Goal: Task Accomplishment & Management: Use online tool/utility

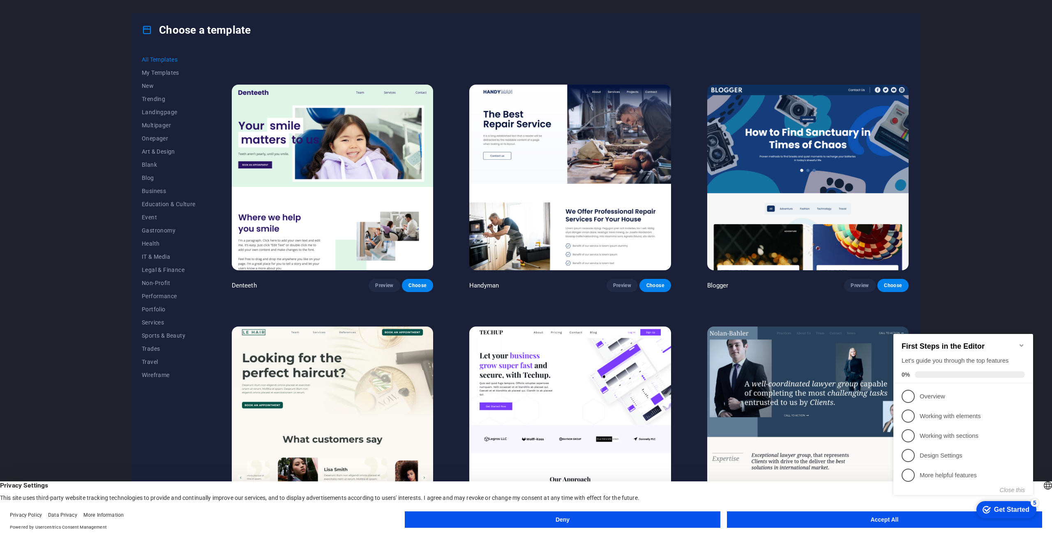
scroll to position [3124, 0]
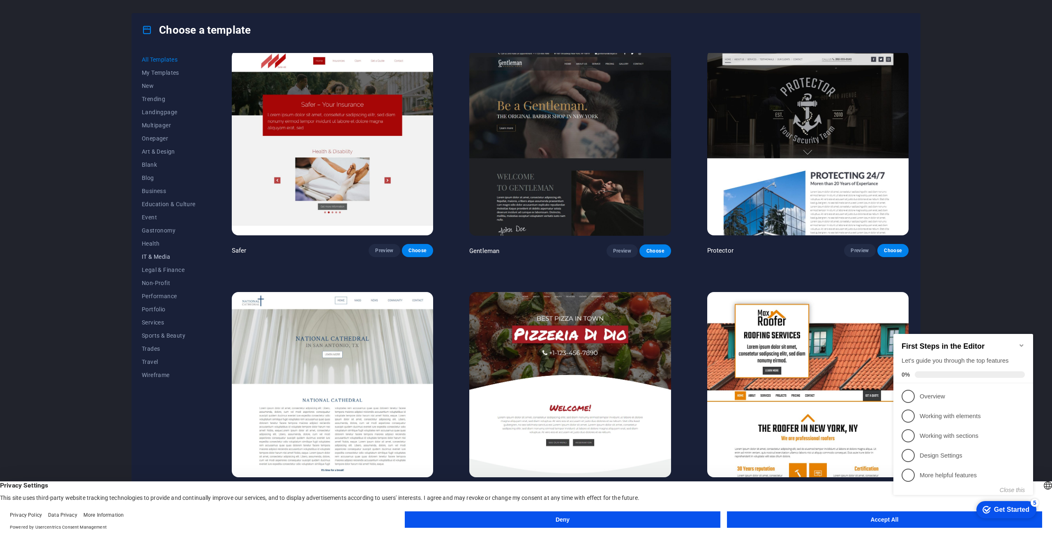
click at [163, 256] on span "IT & Media" at bounding box center [169, 257] width 54 height 7
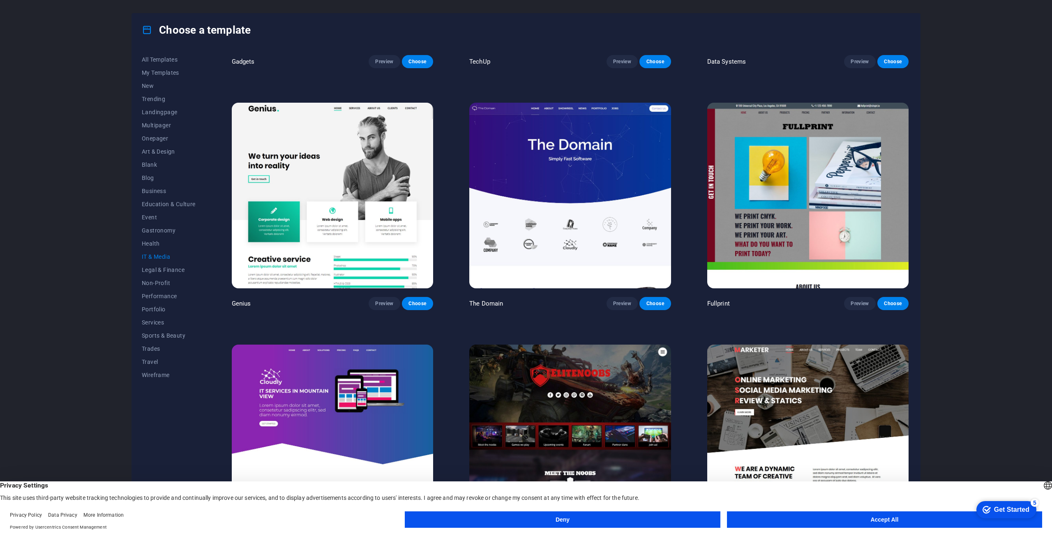
scroll to position [472, 0]
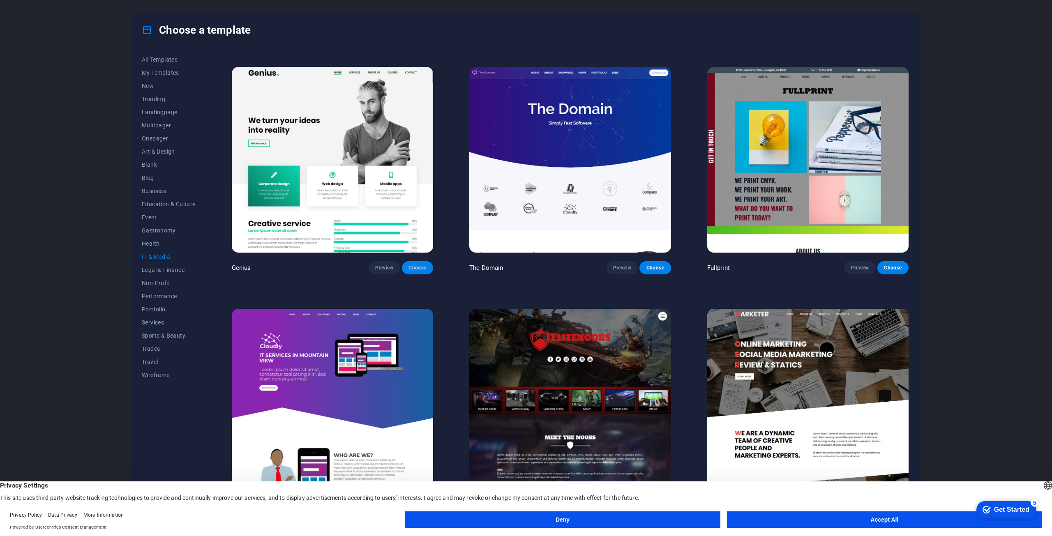
click at [416, 265] on span "Choose" at bounding box center [418, 268] width 18 height 7
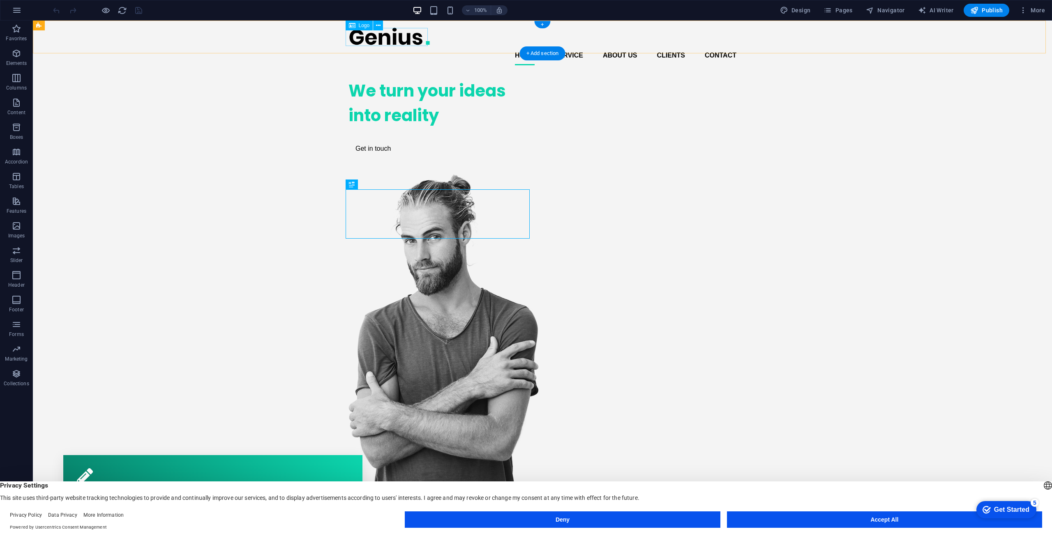
click at [395, 42] on div at bounding box center [543, 36] width 388 height 18
click at [365, 37] on div at bounding box center [543, 36] width 388 height 18
select select "px"
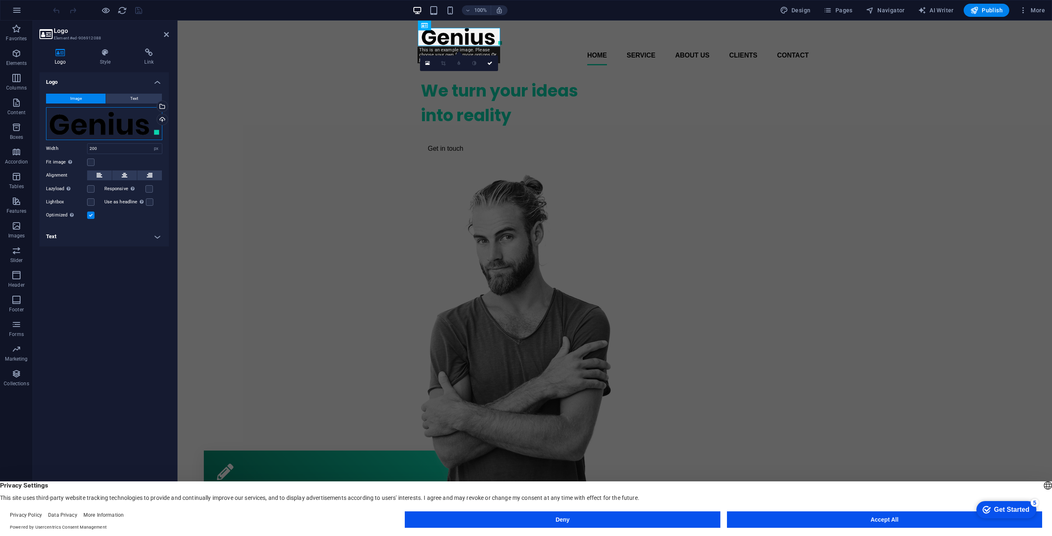
click at [128, 128] on div "Drag files here, click to choose files or select files from Files or our free s…" at bounding box center [104, 123] width 116 height 33
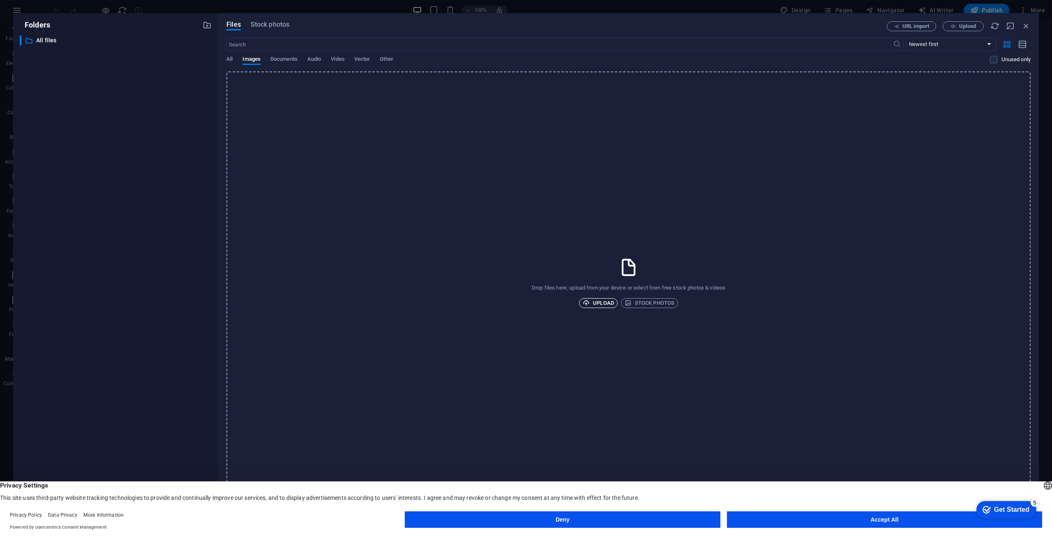
click at [595, 300] on span "Upload" at bounding box center [598, 303] width 31 height 10
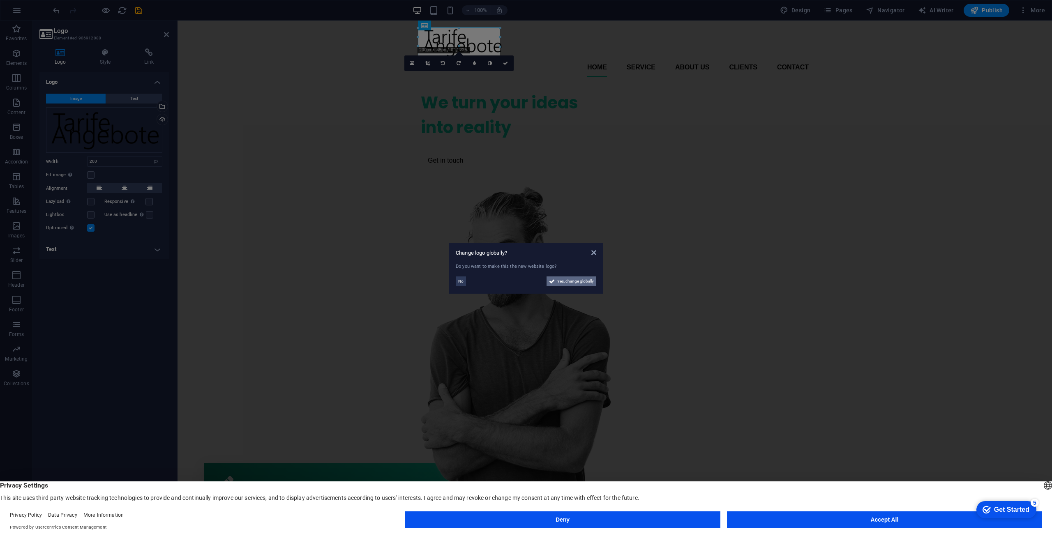
click at [571, 280] on span "Yes, change globally" at bounding box center [575, 282] width 37 height 10
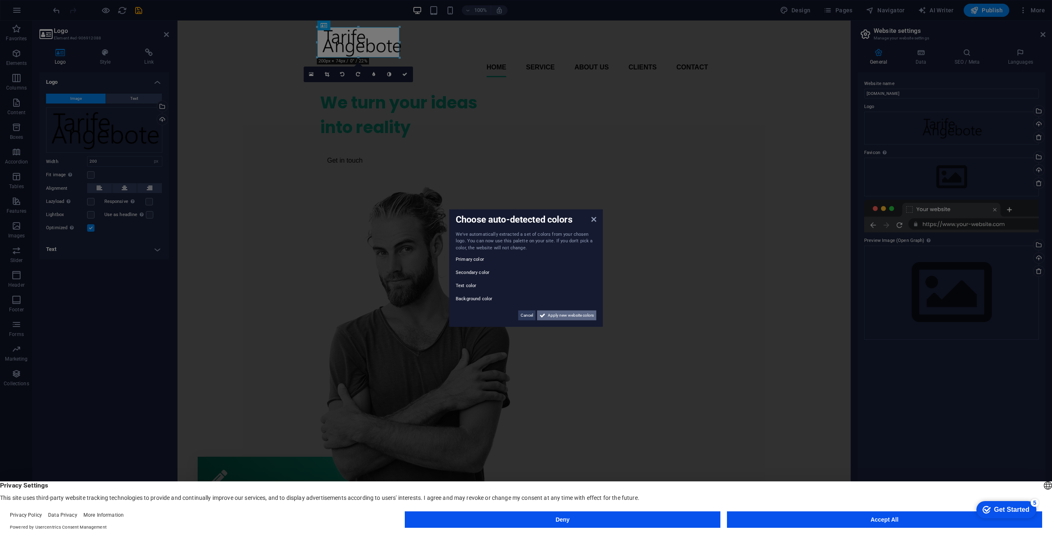
click at [539, 315] on button "Apply new website colors" at bounding box center [566, 316] width 59 height 10
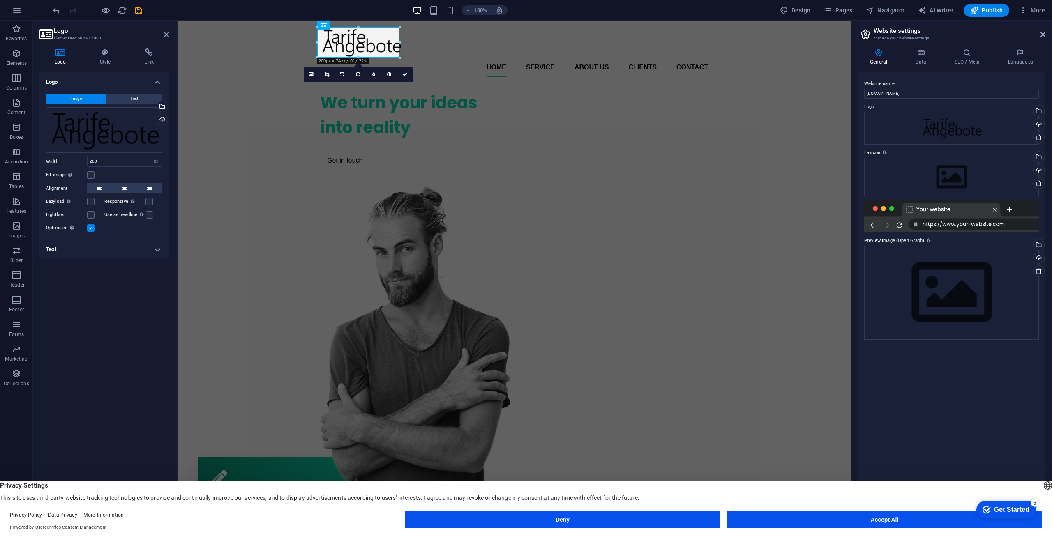
click at [93, 66] on div "Logo Style Link Logo Image Text Drag files here, click to choose files or selec…" at bounding box center [103, 283] width 129 height 468
click at [101, 58] on h4 "Style" at bounding box center [107, 57] width 45 height 17
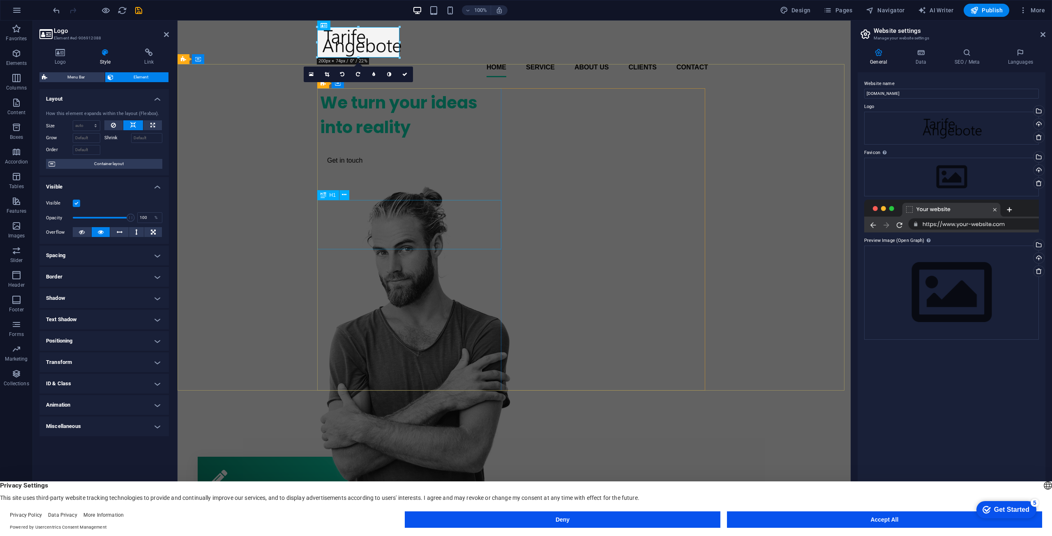
click at [364, 140] on div "We turn your ideas into reality" at bounding box center [412, 114] width 184 height 49
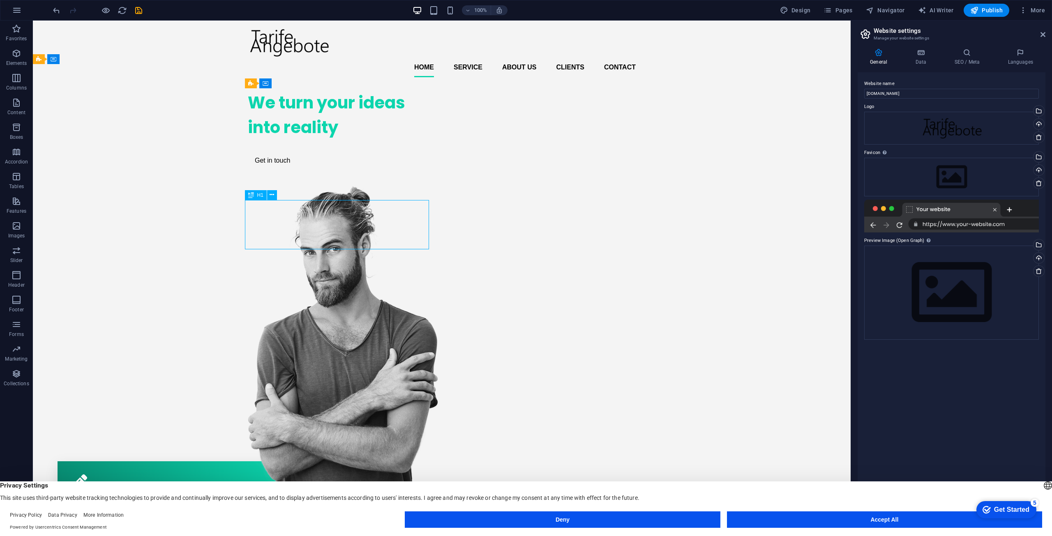
click at [338, 140] on div "We turn your ideas into reality" at bounding box center [340, 114] width 184 height 49
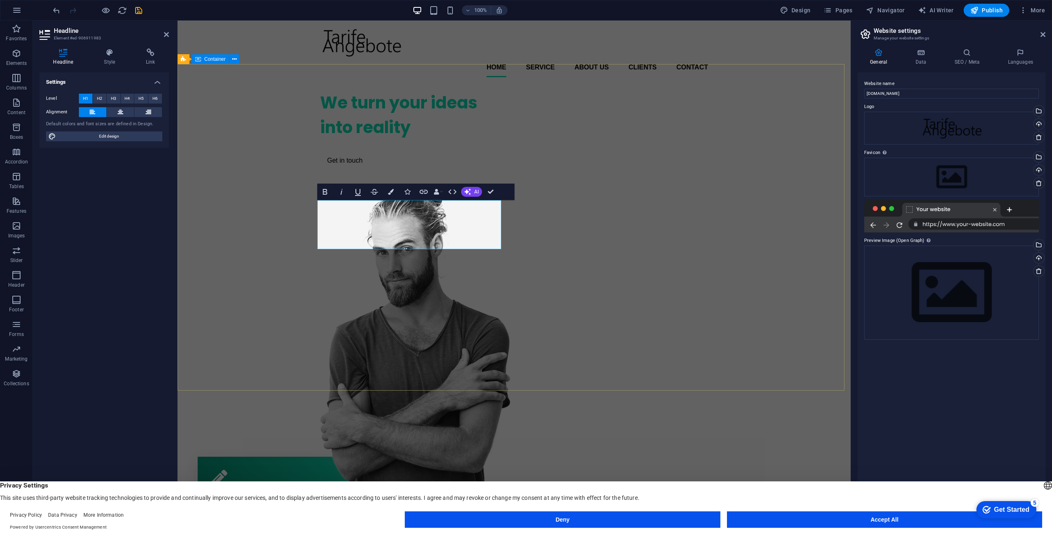
click at [247, 182] on div "We turn your ideas into reality Get in touch" at bounding box center [514, 291] width 673 height 415
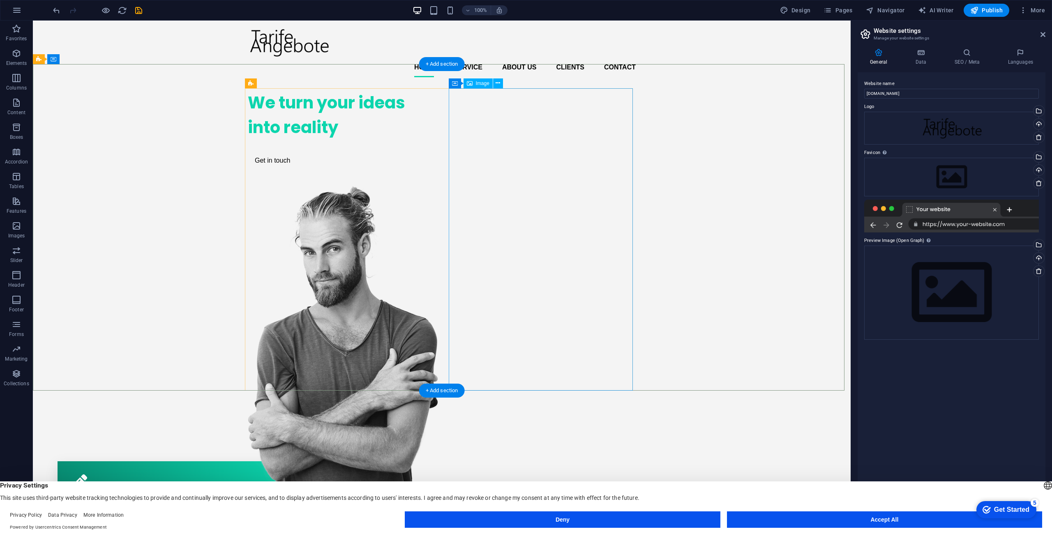
click at [432, 186] on figure at bounding box center [340, 342] width 184 height 313
